Goal: Transaction & Acquisition: Purchase product/service

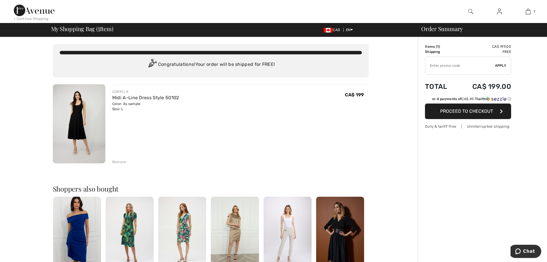
click at [436, 66] on input "TEXT" at bounding box center [460, 65] width 70 height 17
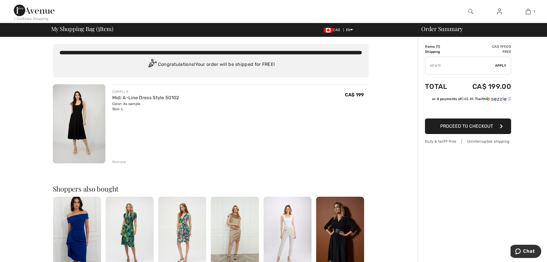
type input "NEW15"
click at [465, 127] on span "Proceed to Checkout" at bounding box center [466, 125] width 53 height 5
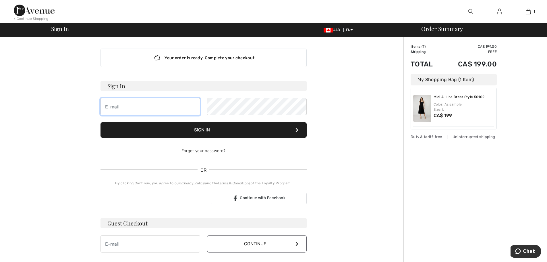
click at [105, 104] on input "email" at bounding box center [151, 106] width 100 height 17
type input "[EMAIL_ADDRESS][DOMAIN_NAME]"
click at [213, 130] on button "Sign In" at bounding box center [204, 130] width 206 height 16
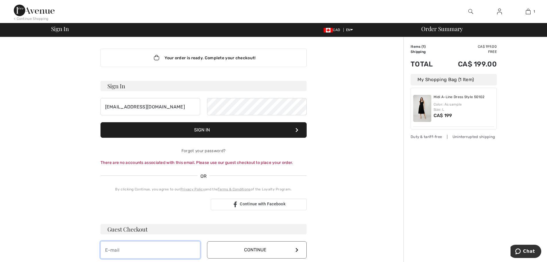
click at [112, 254] on input "email" at bounding box center [151, 249] width 100 height 17
type input "[EMAIL_ADDRESS][DOMAIN_NAME]"
click at [221, 252] on button "Continue" at bounding box center [257, 249] width 100 height 17
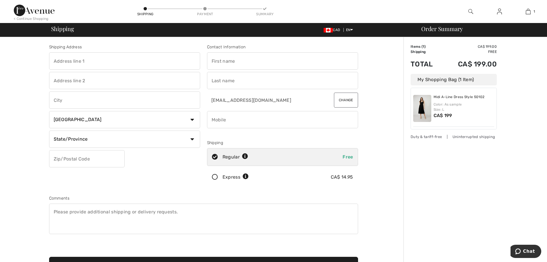
click at [65, 61] on input "text" at bounding box center [124, 60] width 151 height 17
type input "142 ZEPHYR RD"
type input "ZEPHYR"
select select "ON"
type input "L0E 1T0"
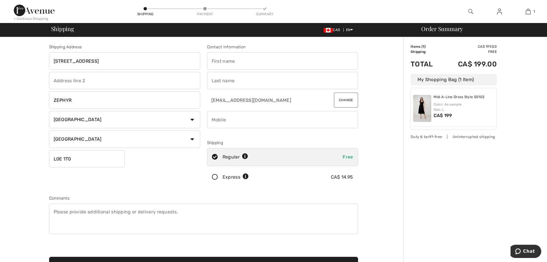
type input "[PERSON_NAME]"
type input "6472108387"
type input "L0E1T0"
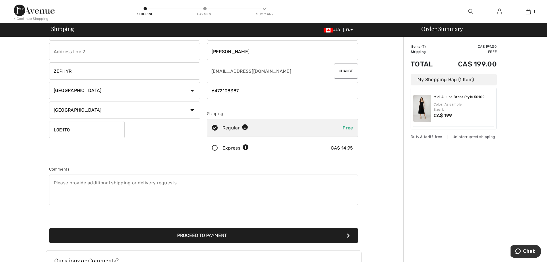
scroll to position [9, 0]
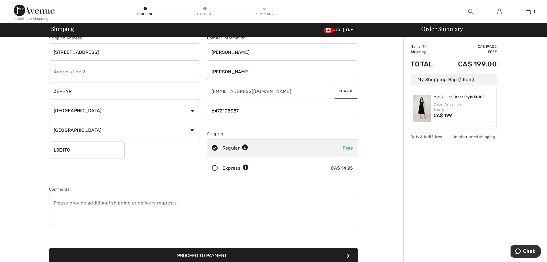
click at [55, 200] on textarea at bounding box center [203, 209] width 309 height 30
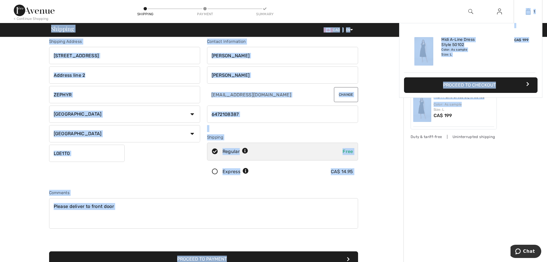
scroll to position [0, 0]
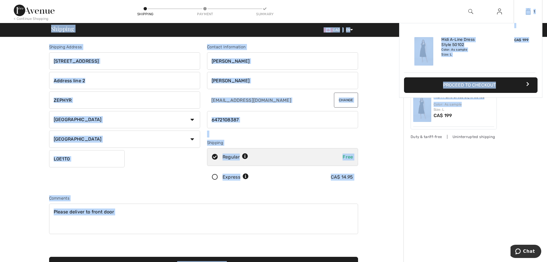
drag, startPoint x: 542, startPoint y: 49, endPoint x: 542, endPoint y: 17, distance: 32.2
click at [542, 17] on div "< Continue Shopping Shipping Payment Summary 1 Added to Bag Compli K Midi A-lin…" at bounding box center [273, 187] width 547 height 374
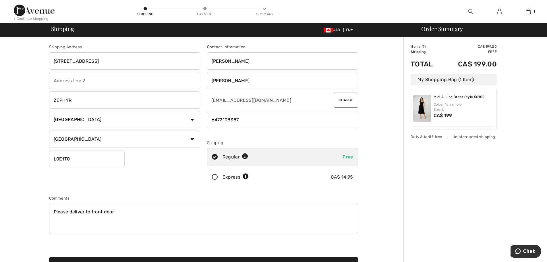
click at [520, 163] on div "Order Summary Details Items ( 1 ) CA$ 199.00 Promo code CA$ 0.00 Shipping Free …" at bounding box center [476, 205] width 144 height 337
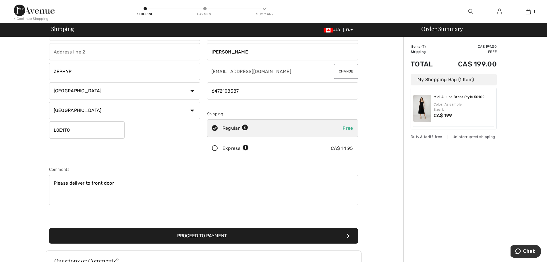
scroll to position [32, 0]
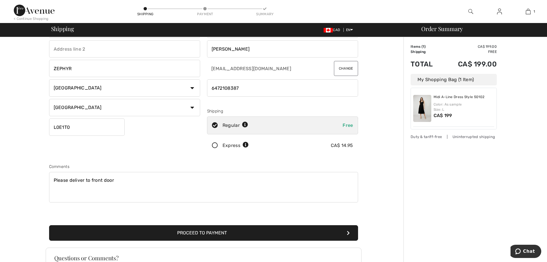
drag, startPoint x: 121, startPoint y: 181, endPoint x: 171, endPoint y: 168, distance: 51.0
click at [126, 180] on textarea "Please deliver to front door" at bounding box center [203, 187] width 309 height 30
type textarea "Please deliver to front door, drive through gate, do not leave by the road"
click at [200, 233] on button "Proceed to Payment" at bounding box center [203, 233] width 309 height 16
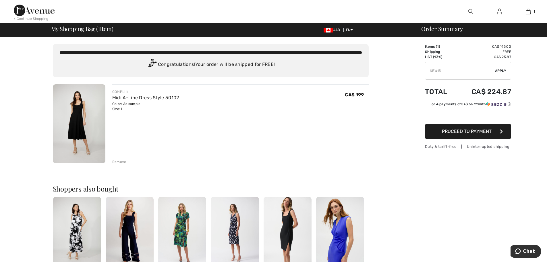
click at [499, 70] on span "Apply" at bounding box center [500, 70] width 11 height 5
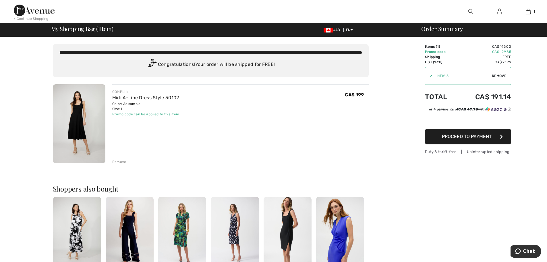
click at [476, 136] on span "Proceed to Payment" at bounding box center [467, 136] width 50 height 5
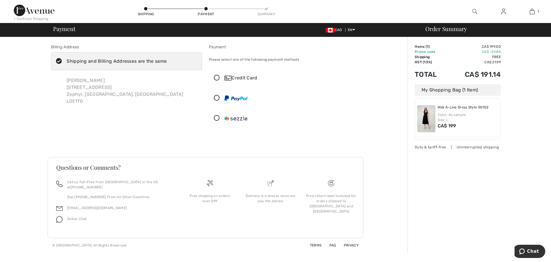
click at [217, 97] on icon at bounding box center [216, 98] width 15 height 6
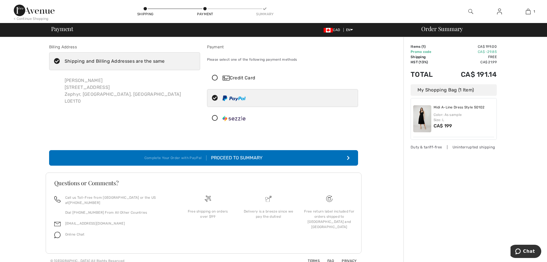
scroll to position [1, 0]
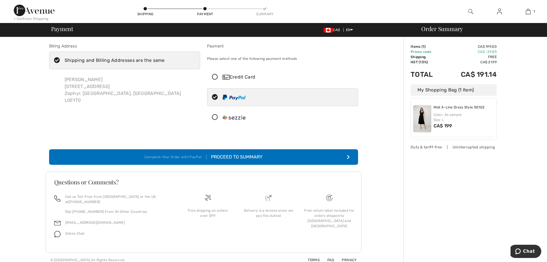
click at [245, 153] on div "Proceed to Summary" at bounding box center [235, 156] width 56 height 7
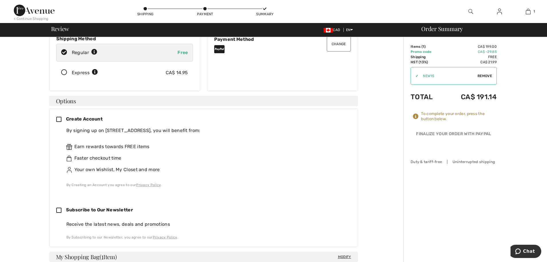
scroll to position [84, 0]
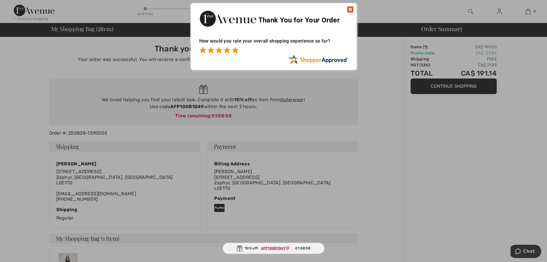
click at [234, 49] on span at bounding box center [235, 50] width 7 height 7
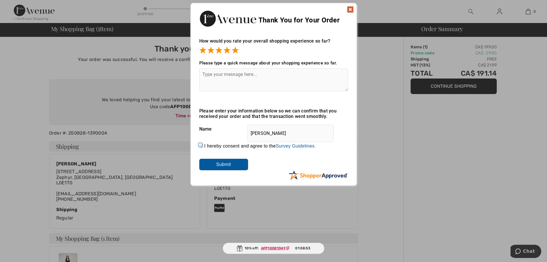
click at [213, 164] on input "Submit" at bounding box center [223, 164] width 49 height 11
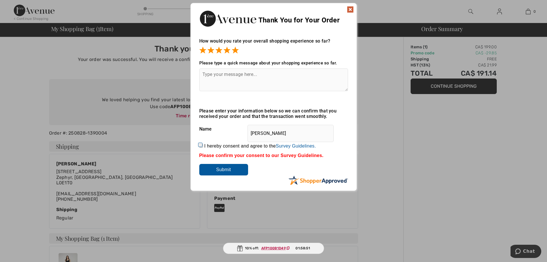
click at [352, 7] on img at bounding box center [350, 9] width 7 height 7
